Goal: Information Seeking & Learning: Learn about a topic

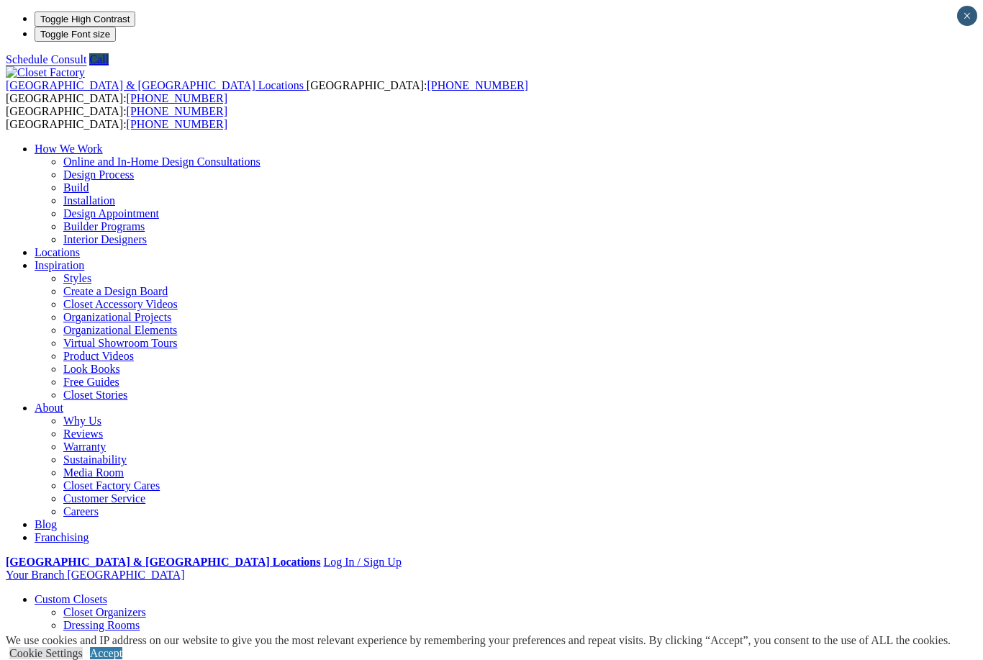
scroll to position [2, 0]
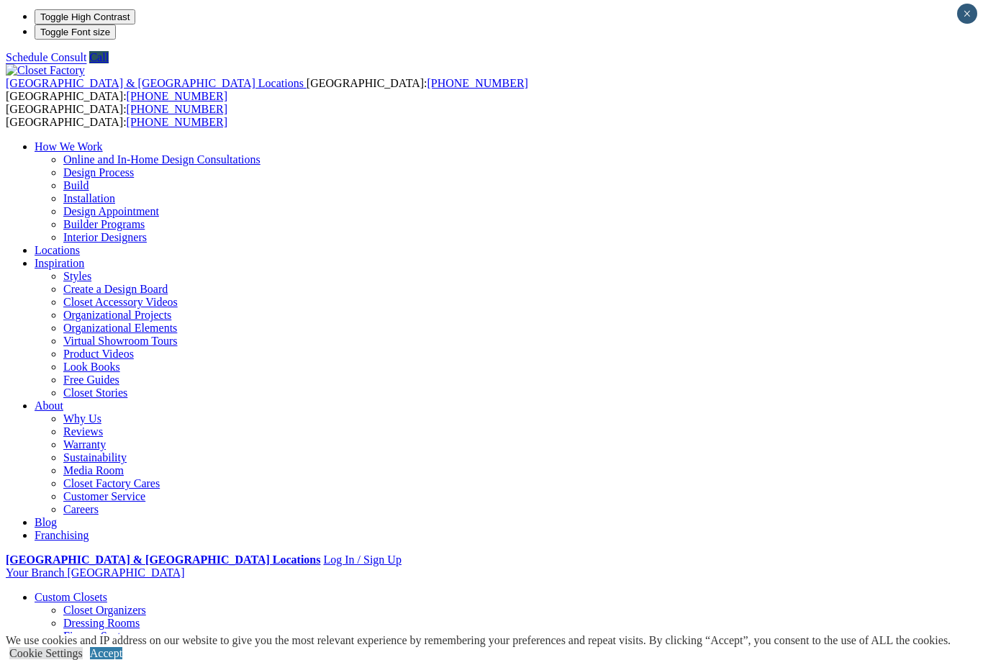
click at [917, 566] on li "Your Branch Fort Lauderdale ZIP code *" at bounding box center [491, 572] width 971 height 13
type input "*****"
click input "*" at bounding box center [0, 0] width 0 height 0
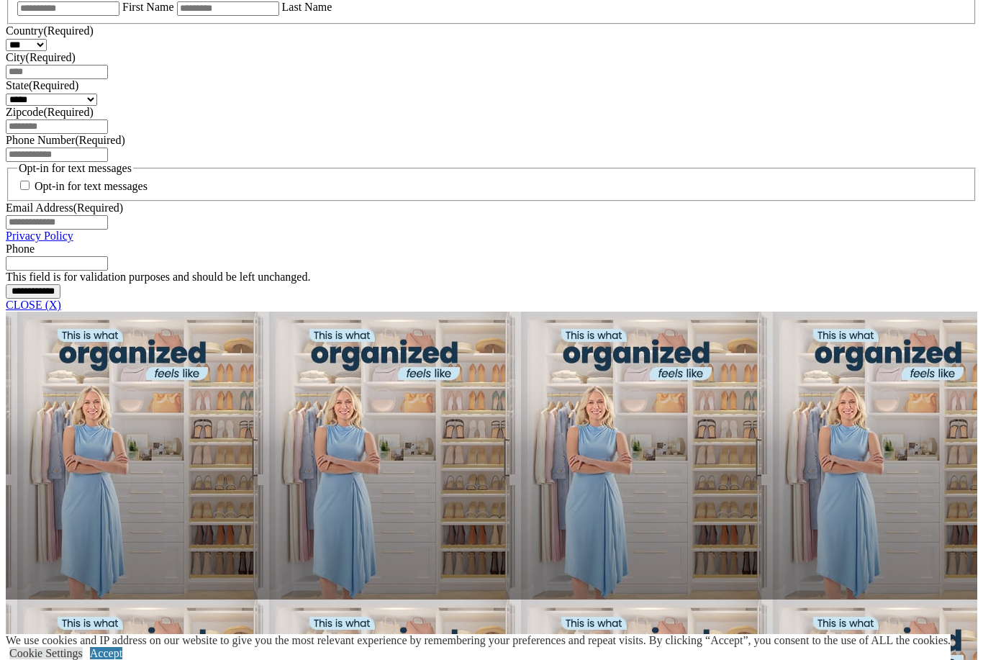
scroll to position [1041, 0]
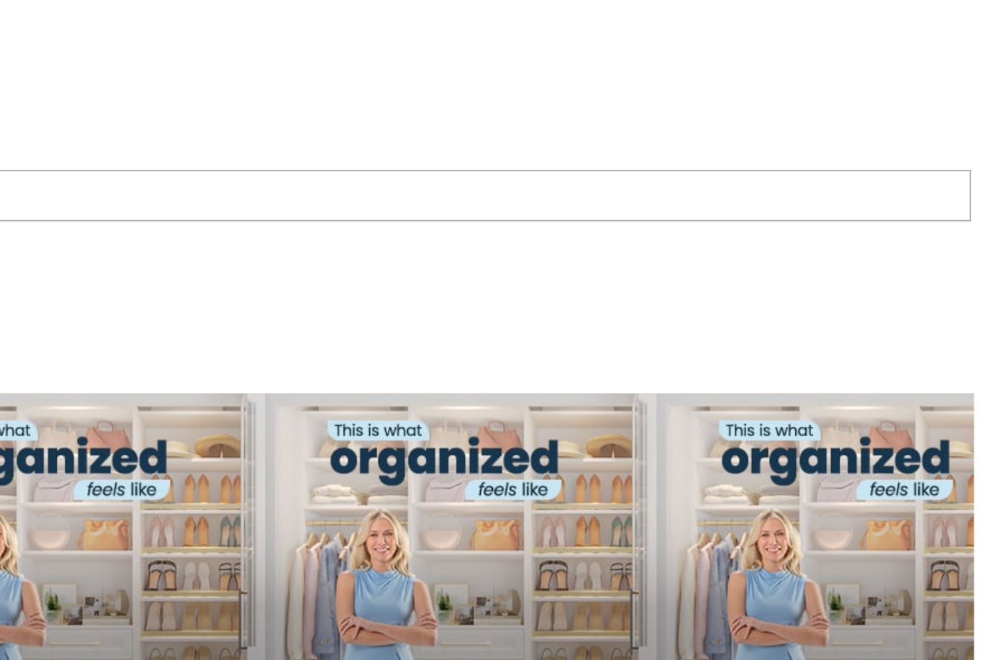
click at [61, 292] on link "CLOSE (X)" at bounding box center [33, 286] width 55 height 12
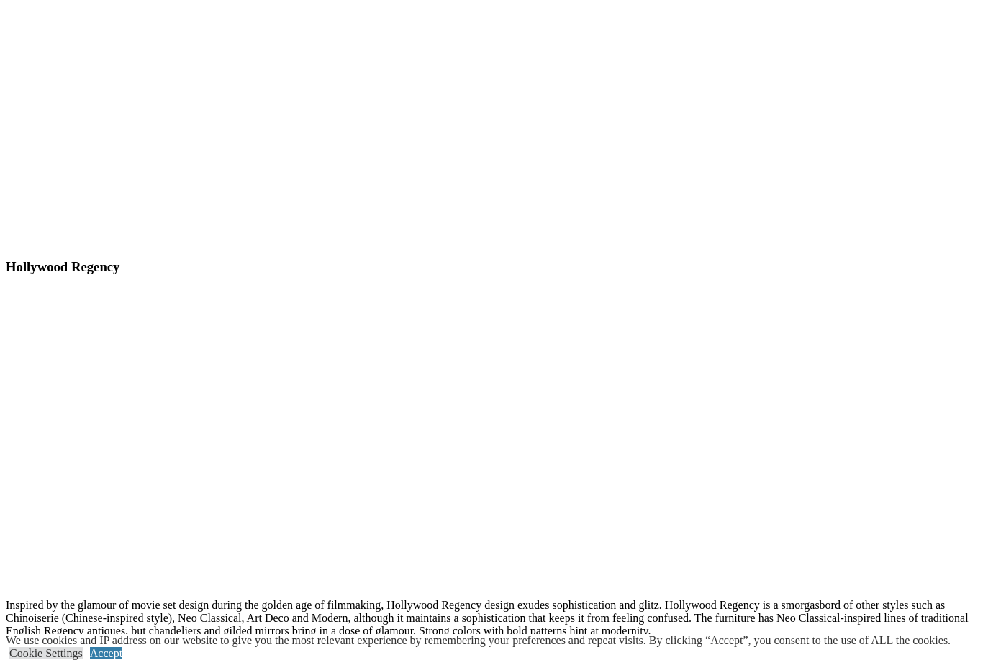
scroll to position [6296, 0]
